Goal: Information Seeking & Learning: Learn about a topic

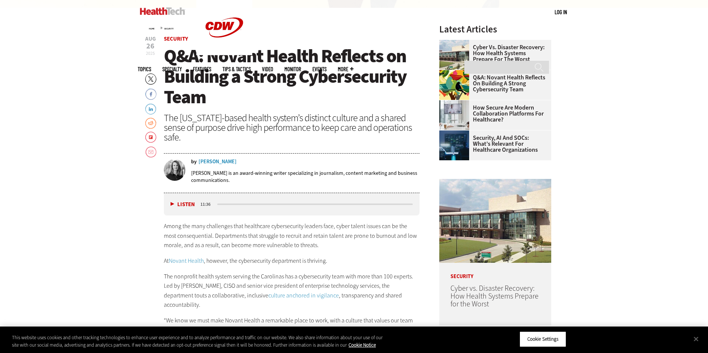
scroll to position [299, 0]
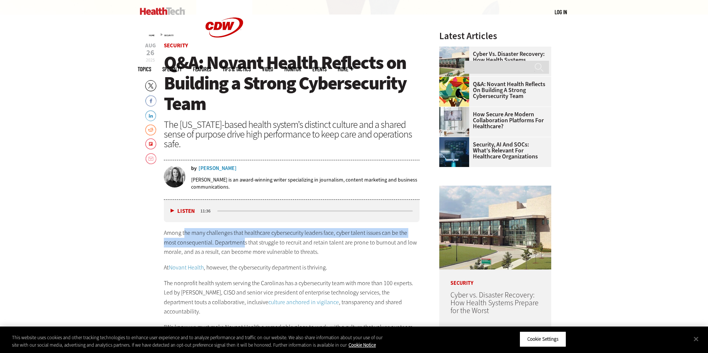
drag, startPoint x: 183, startPoint y: 232, endPoint x: 230, endPoint y: 245, distance: 47.9
click at [230, 245] on p "Among the many challenges that healthcare cybersecurity leaders face, cyber tal…" at bounding box center [292, 242] width 256 height 29
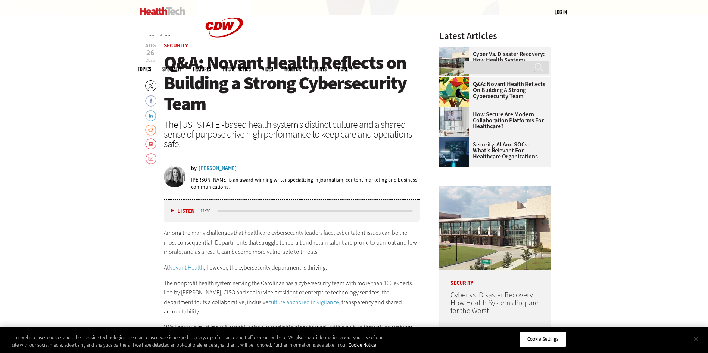
click at [699, 339] on button "Close" at bounding box center [696, 339] width 16 height 16
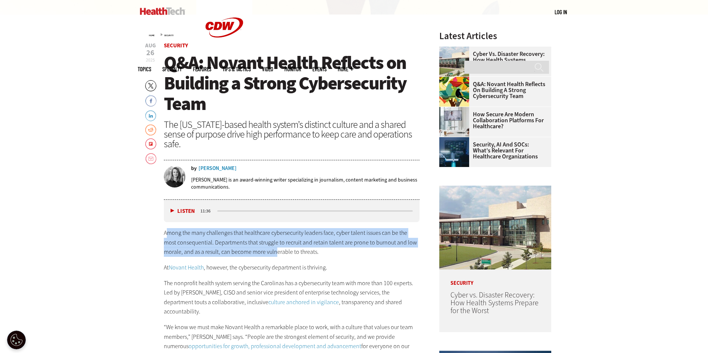
drag, startPoint x: 165, startPoint y: 231, endPoint x: 257, endPoint y: 253, distance: 94.9
click at [257, 253] on p "Among the many challenges that healthcare cybersecurity leaders face, cyber tal…" at bounding box center [292, 242] width 256 height 29
drag, startPoint x: 257, startPoint y: 253, endPoint x: 268, endPoint y: 253, distance: 10.5
click at [257, 253] on p "Among the many challenges that healthcare cybersecurity leaders face, cyber tal…" at bounding box center [292, 242] width 256 height 29
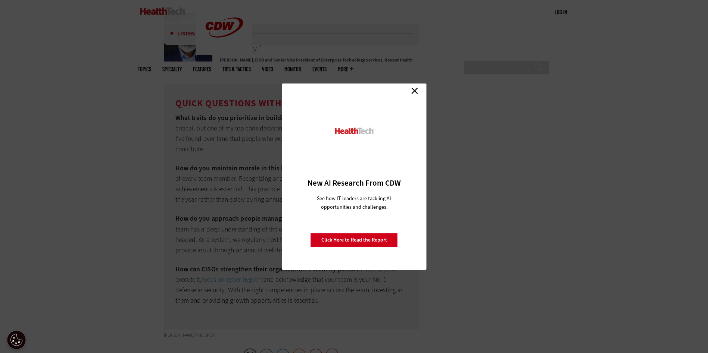
scroll to position [2090, 0]
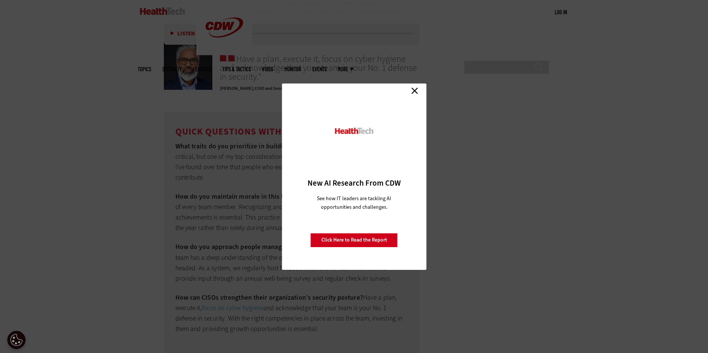
click at [414, 88] on link "Close" at bounding box center [414, 90] width 11 height 11
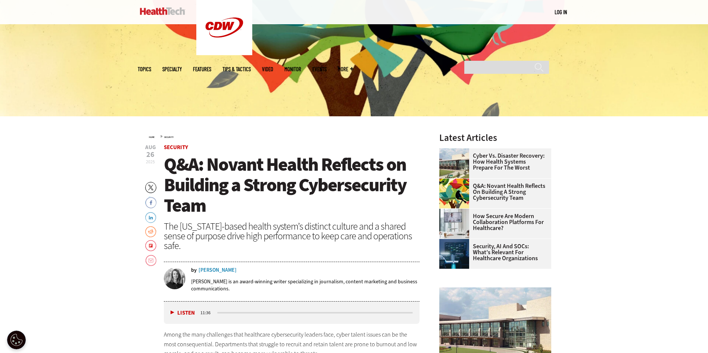
scroll to position [187, 0]
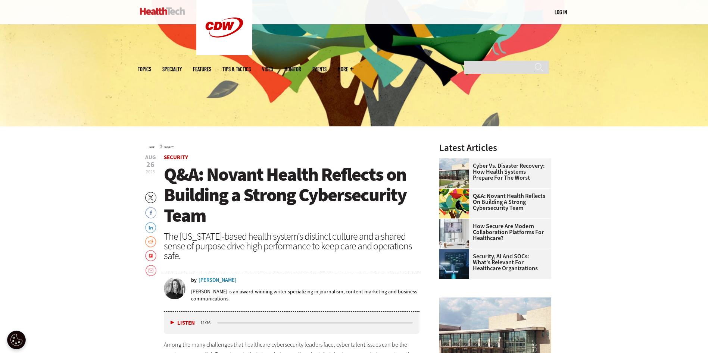
drag, startPoint x: 205, startPoint y: 238, endPoint x: 247, endPoint y: 253, distance: 44.8
click at [247, 253] on div "The [US_STATE]-based health system’s distinct culture and a shared sense of pur…" at bounding box center [292, 246] width 256 height 29
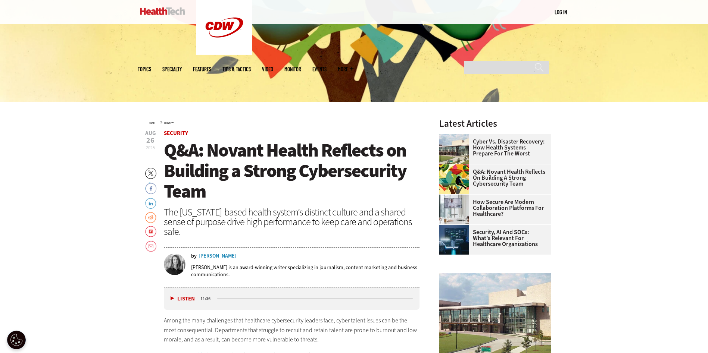
scroll to position [224, 0]
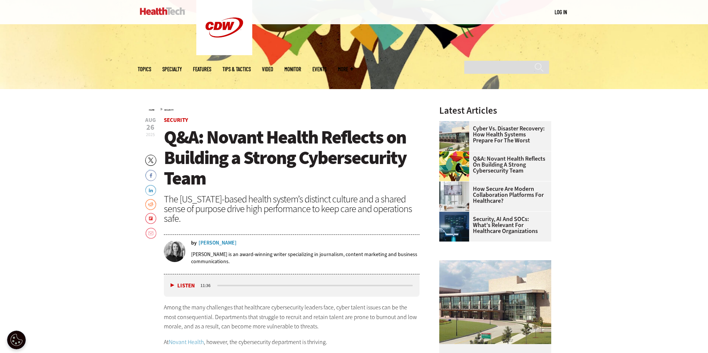
drag, startPoint x: 165, startPoint y: 197, endPoint x: 188, endPoint y: 221, distance: 33.8
click at [188, 221] on div "The [US_STATE]-based health system’s distinct culture and a shared sense of pur…" at bounding box center [292, 208] width 256 height 29
drag, startPoint x: 176, startPoint y: 211, endPoint x: 181, endPoint y: 217, distance: 7.7
click at [181, 217] on div "The [US_STATE]-based health system’s distinct culture and a shared sense of pur…" at bounding box center [292, 208] width 256 height 29
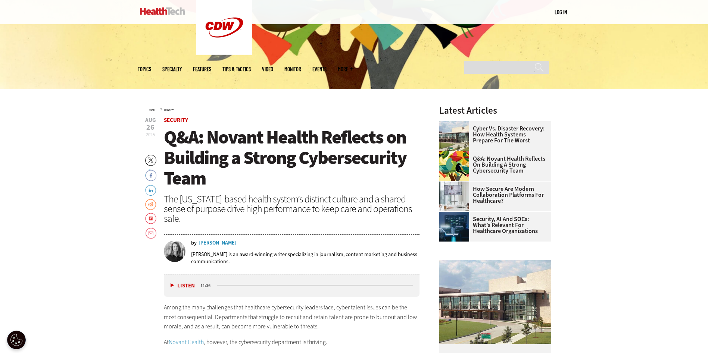
drag, startPoint x: 177, startPoint y: 215, endPoint x: 182, endPoint y: 213, distance: 5.3
click at [182, 213] on div "The [US_STATE]-based health system’s distinct culture and a shared sense of pur…" at bounding box center [292, 208] width 256 height 29
click at [181, 215] on div "The [US_STATE]-based health system’s distinct culture and a shared sense of pur…" at bounding box center [292, 208] width 256 height 29
drag, startPoint x: 165, startPoint y: 135, endPoint x: 202, endPoint y: 219, distance: 91.4
click at [202, 219] on header "[DATE] Twitter Facebook LinkedIn Reddit Flipboard Email Security Q&A: Novant He…" at bounding box center [292, 196] width 256 height 157
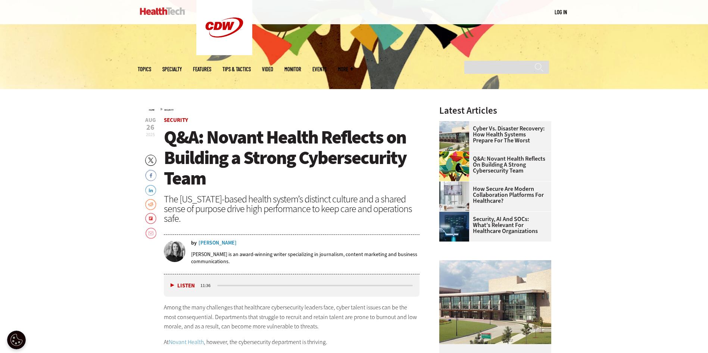
click at [202, 219] on div "The [US_STATE]-based health system’s distinct culture and a shared sense of pur…" at bounding box center [292, 208] width 256 height 29
drag, startPoint x: 191, startPoint y: 219, endPoint x: 168, endPoint y: 141, distance: 81.8
click at [168, 141] on header "[DATE] Twitter Facebook LinkedIn Reddit Flipboard Email Security Q&A: Novant He…" at bounding box center [292, 196] width 256 height 157
click at [168, 141] on span "Q&A: Novant Health Reflects on Building a Strong Cybersecurity Team" at bounding box center [285, 158] width 243 height 66
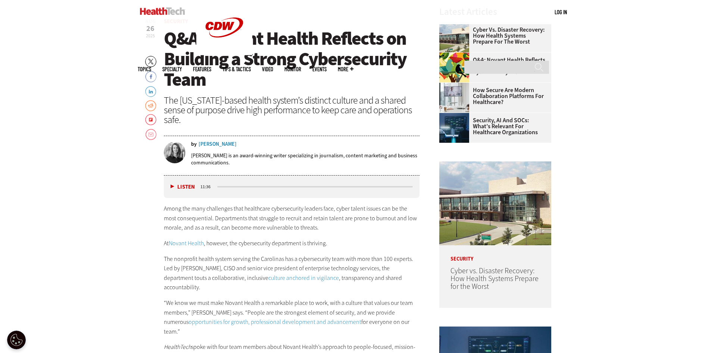
scroll to position [336, 0]
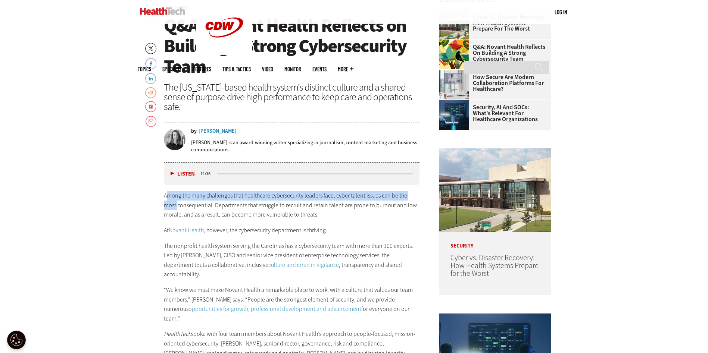
drag, startPoint x: 163, startPoint y: 202, endPoint x: 166, endPoint y: 193, distance: 9.9
click at [166, 193] on p "Among the many challenges that healthcare cybersecurity leaders face, cyber tal…" at bounding box center [292, 205] width 256 height 29
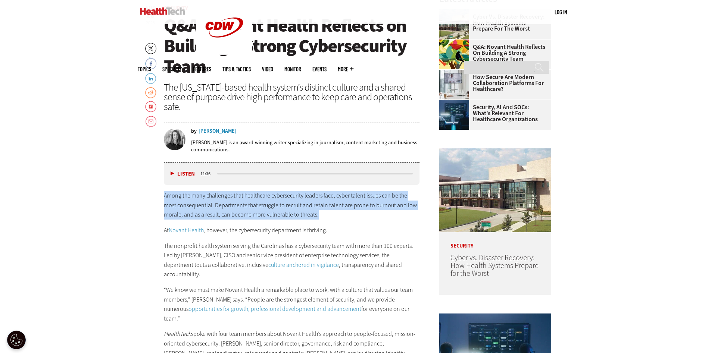
drag, startPoint x: 165, startPoint y: 195, endPoint x: 302, endPoint y: 216, distance: 139.2
click at [302, 216] on p "Among the many challenges that healthcare cybersecurity leaders face, cyber tal…" at bounding box center [292, 205] width 256 height 29
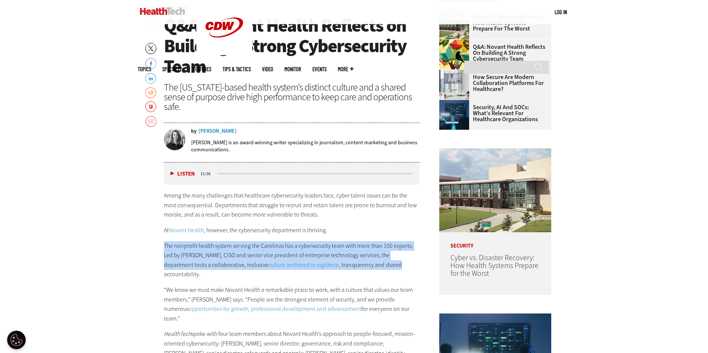
drag, startPoint x: 162, startPoint y: 242, endPoint x: 369, endPoint y: 266, distance: 208.5
click at [369, 266] on p "The nonprofit health system serving the Carolinas has a cybersecurity team with…" at bounding box center [292, 260] width 256 height 38
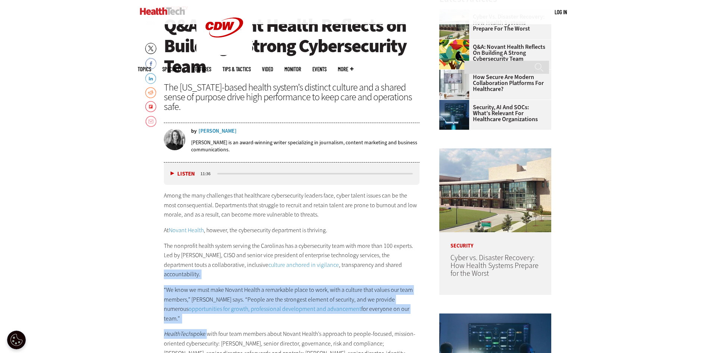
drag, startPoint x: 369, startPoint y: 266, endPoint x: 198, endPoint y: 318, distance: 179.1
click at [198, 318] on div "Among the many challenges that healthcare cybersecurity leaders face, cyber tal…" at bounding box center [292, 287] width 256 height 192
click at [198, 330] on p "HealthTech spoke with four team members about Novant Health’s approach to peopl…" at bounding box center [292, 349] width 256 height 38
click at [199, 330] on p "HealthTech spoke with four team members about Novant Health’s approach to peopl…" at bounding box center [292, 349] width 256 height 38
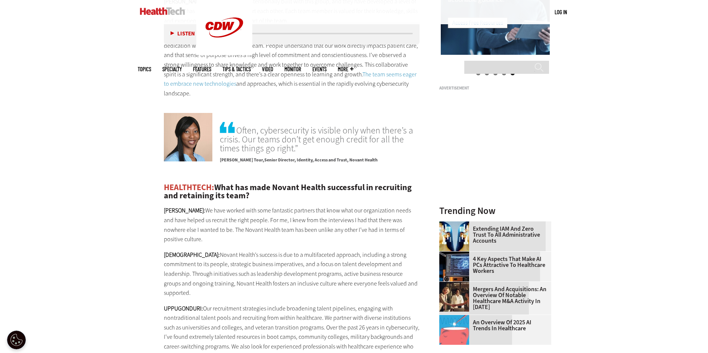
scroll to position [933, 0]
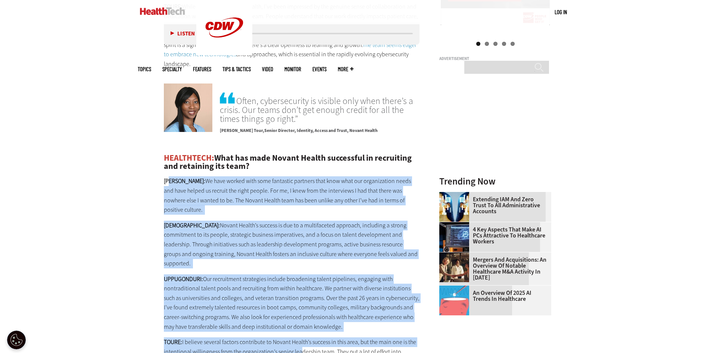
drag, startPoint x: 171, startPoint y: 160, endPoint x: 294, endPoint y: 315, distance: 198.1
click at [294, 315] on div "HEALTHTECH: What has made Novant Health successful in recruiting and retaining …" at bounding box center [292, 260] width 256 height 213
click at [294, 338] on p "TOURE: I believe several factors contribute to Novant Health’s success in this …" at bounding box center [292, 352] width 256 height 29
click at [288, 338] on p "TOURE: I believe several factors contribute to Novant Health’s success in this …" at bounding box center [292, 352] width 256 height 29
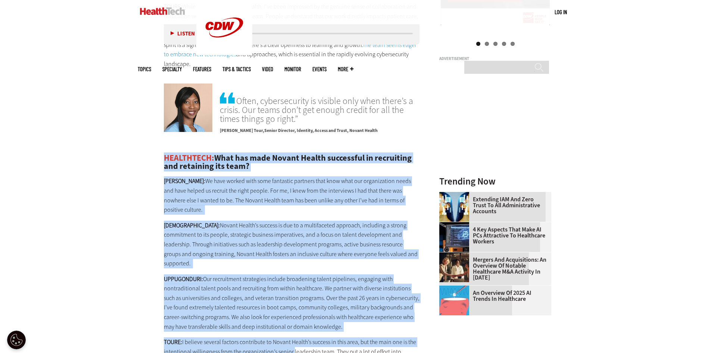
drag, startPoint x: 232, startPoint y: 262, endPoint x: 165, endPoint y: 140, distance: 139.7
click at [165, 154] on div "HEALTHTECH: What has made Novant Health successful in recruiting and retaining …" at bounding box center [292, 260] width 256 height 213
click at [165, 153] on span "HEALTHTECH:" at bounding box center [189, 158] width 50 height 11
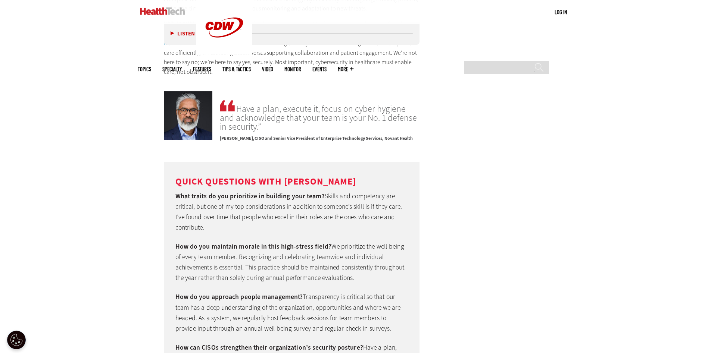
scroll to position [2202, 0]
